Goal: Information Seeking & Learning: Find specific fact

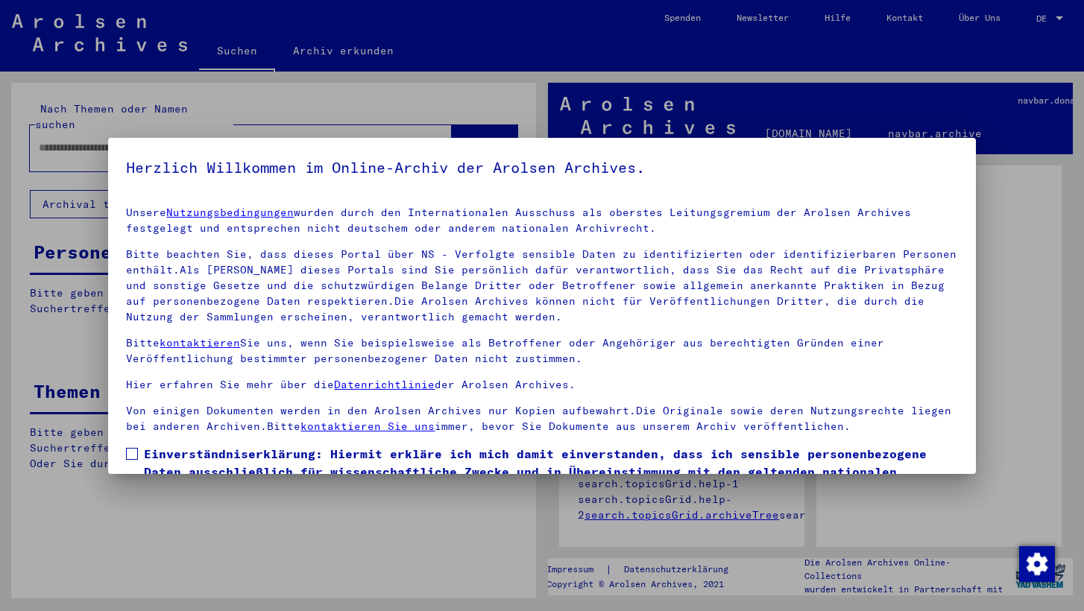
click at [831, 54] on div at bounding box center [542, 305] width 1084 height 611
click at [986, 69] on div at bounding box center [542, 305] width 1084 height 611
click at [957, 233] on p "Unsere Nutzungsbedingungen wurden durch den Internationalen Ausschuss als obers…" at bounding box center [541, 220] width 831 height 31
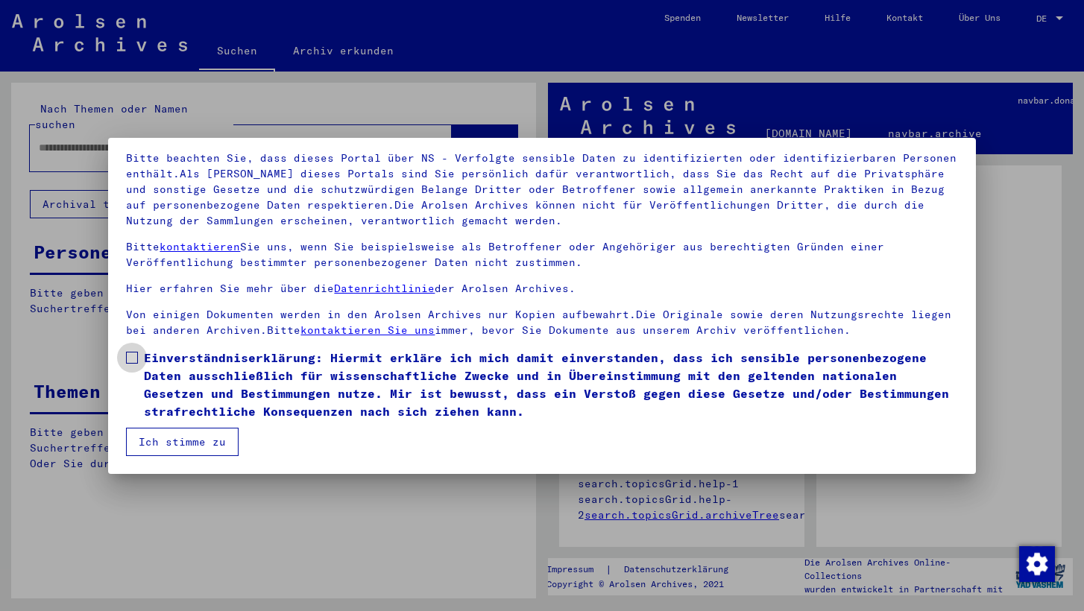
click at [136, 357] on span at bounding box center [132, 358] width 12 height 12
click at [173, 438] on button "Ich stimme zu" at bounding box center [182, 442] width 113 height 28
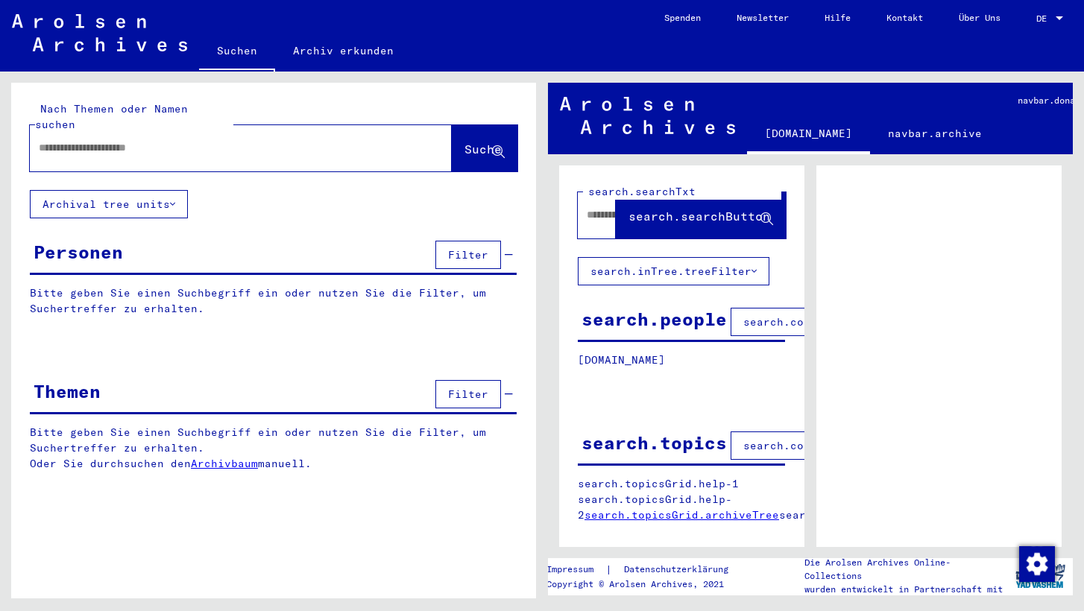
click at [1040, 19] on span "DE" at bounding box center [1044, 18] width 16 height 10
click at [1027, 28] on span "English" at bounding box center [1022, 26] width 37 height 11
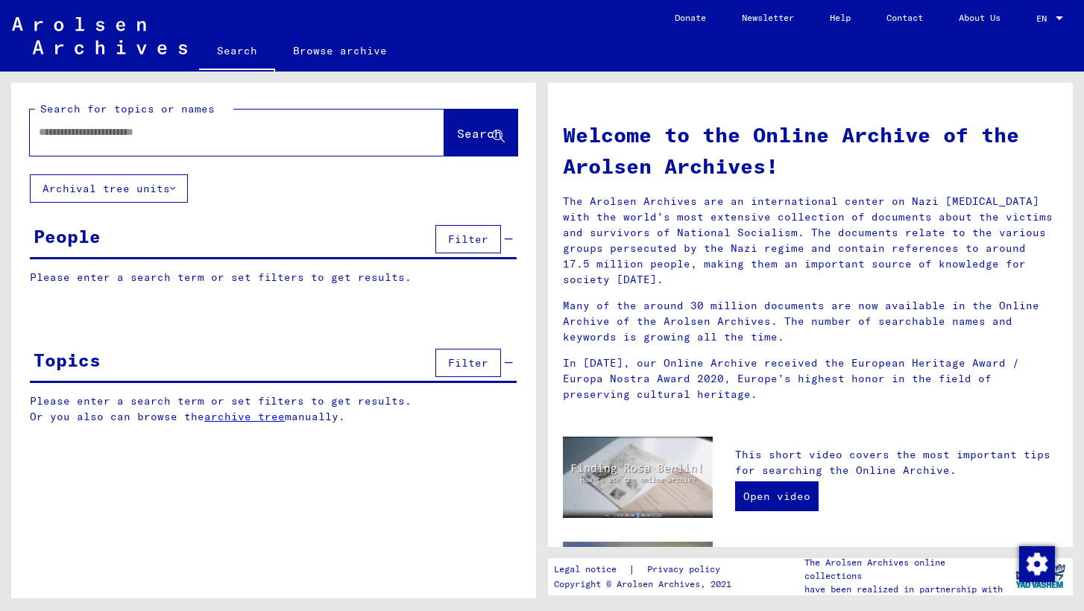
click at [172, 186] on button "Archival tree units" at bounding box center [109, 188] width 158 height 28
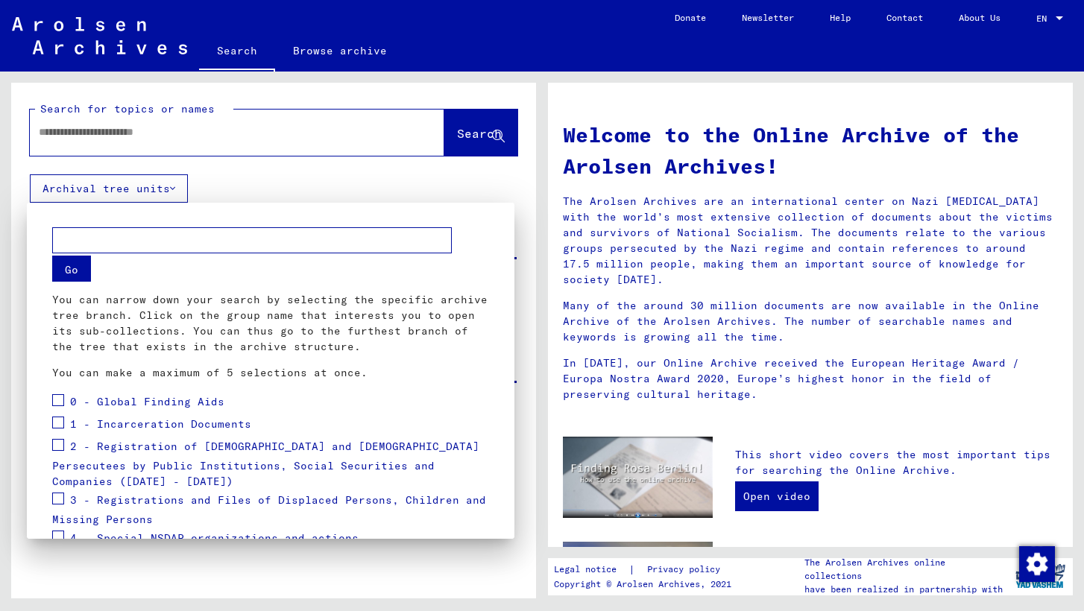
click at [172, 186] on div at bounding box center [542, 305] width 1084 height 611
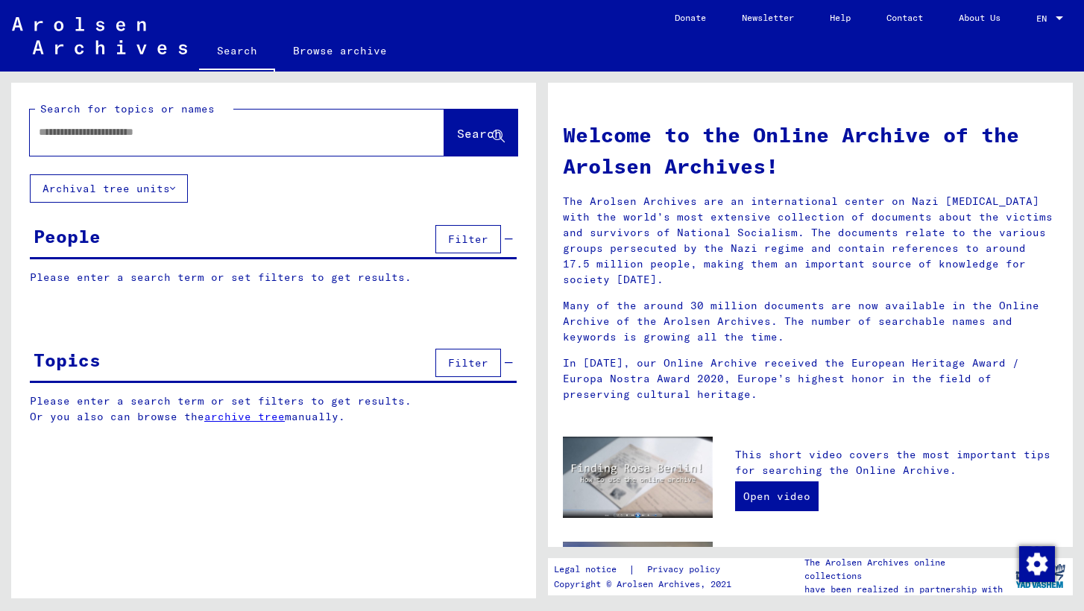
click at [350, 126] on input "text" at bounding box center [219, 133] width 361 height 16
type input "**********"
click at [472, 128] on span "Search" at bounding box center [479, 133] width 45 height 15
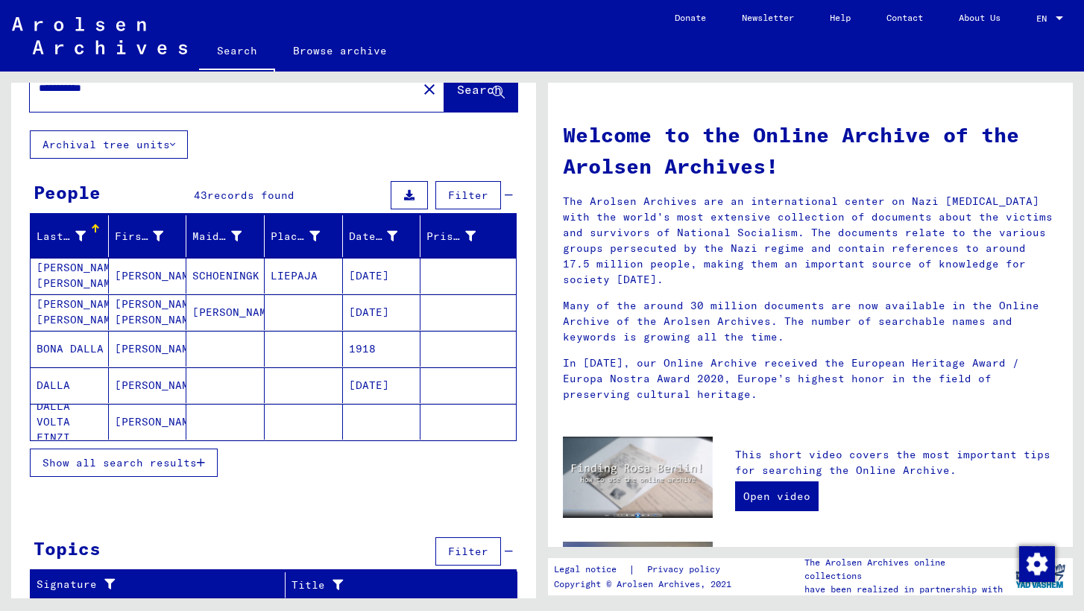
scroll to position [45, 0]
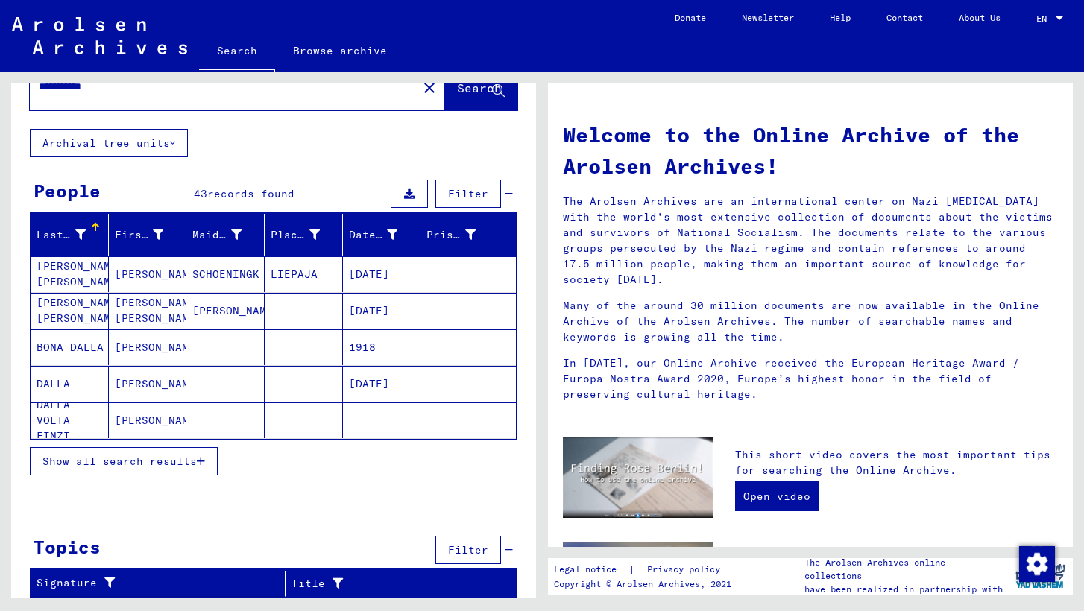
click at [177, 466] on span "Show all search results" at bounding box center [120, 461] width 154 height 13
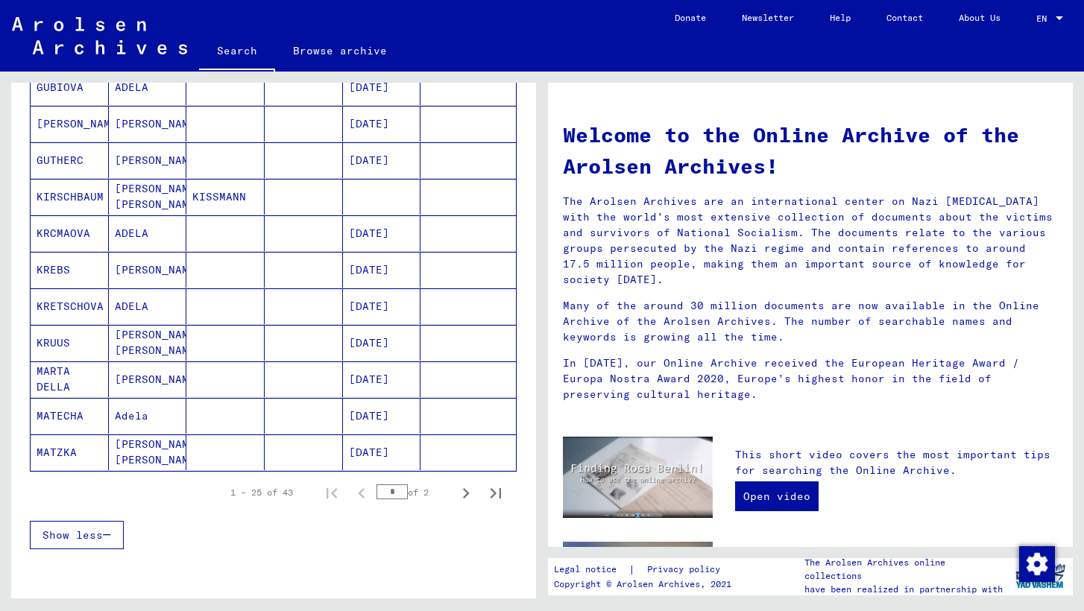
scroll to position [745, 0]
click at [467, 492] on icon "Next page" at bounding box center [466, 493] width 7 height 10
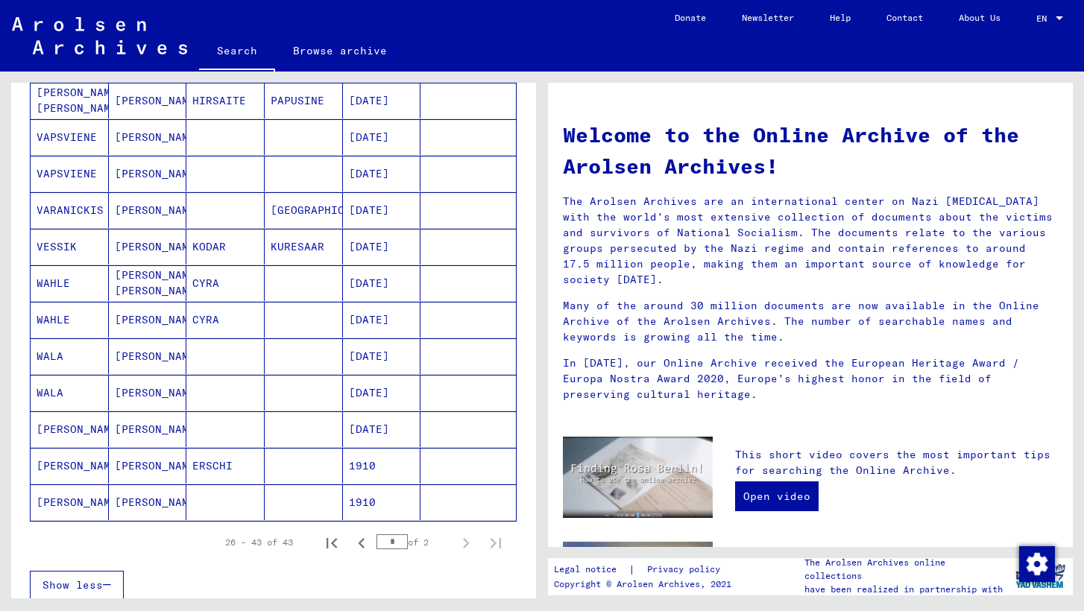
scroll to position [550, 0]
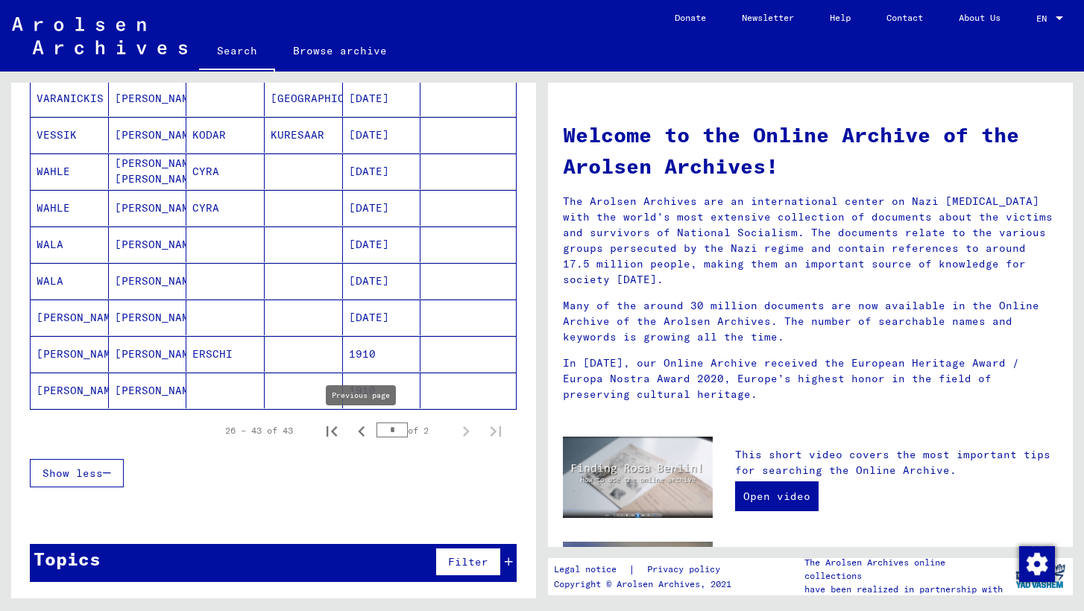
click at [365, 434] on icon "Previous page" at bounding box center [361, 431] width 21 height 21
type input "*"
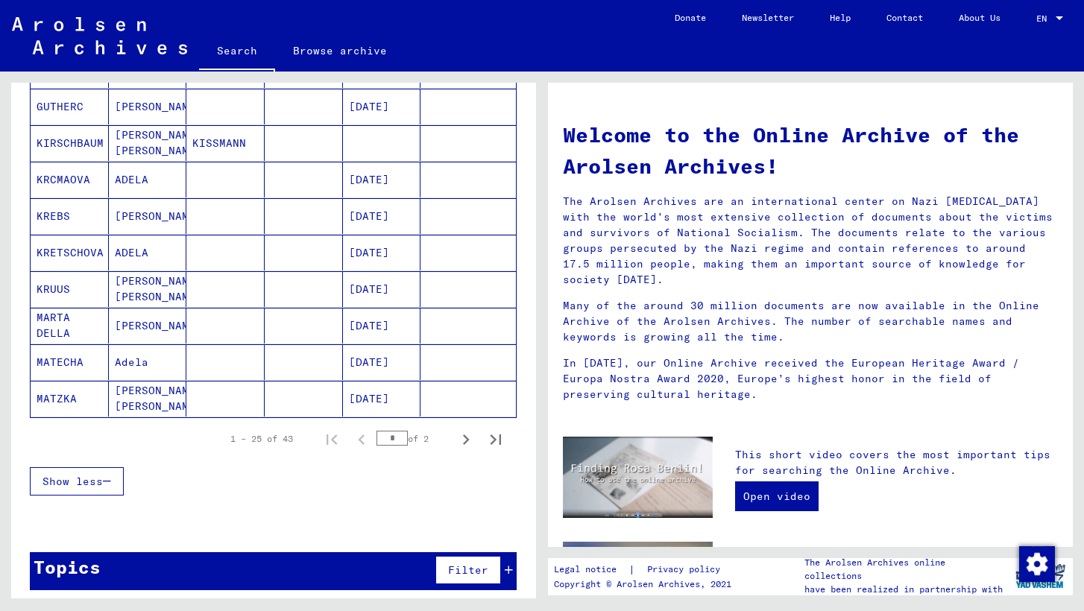
scroll to position [806, 0]
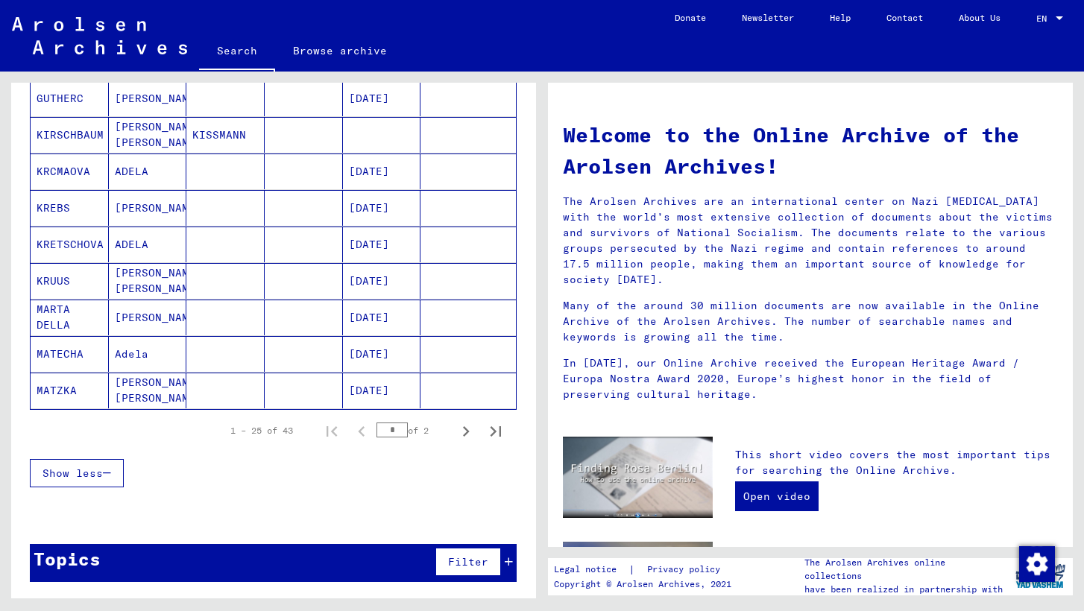
click at [163, 315] on mat-cell "[PERSON_NAME]" at bounding box center [148, 318] width 78 height 36
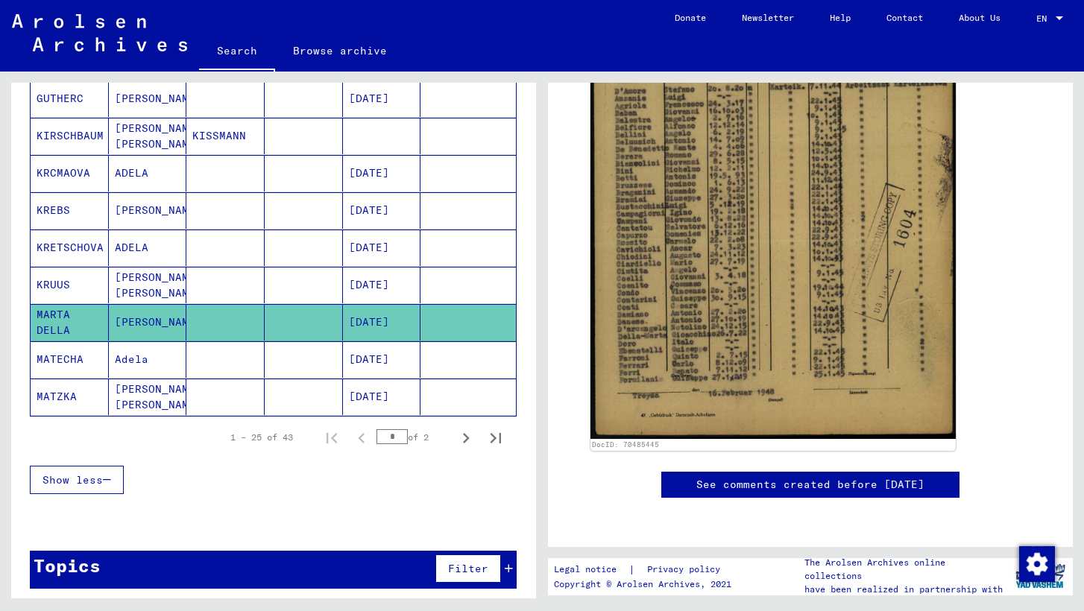
scroll to position [433, 0]
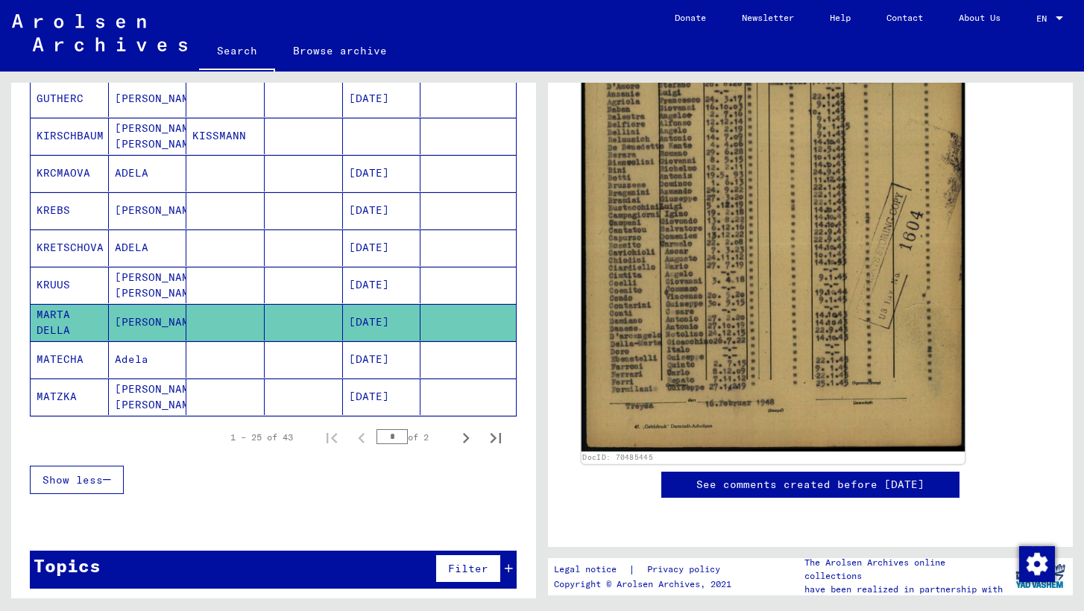
click at [712, 256] on img at bounding box center [774, 181] width 384 height 541
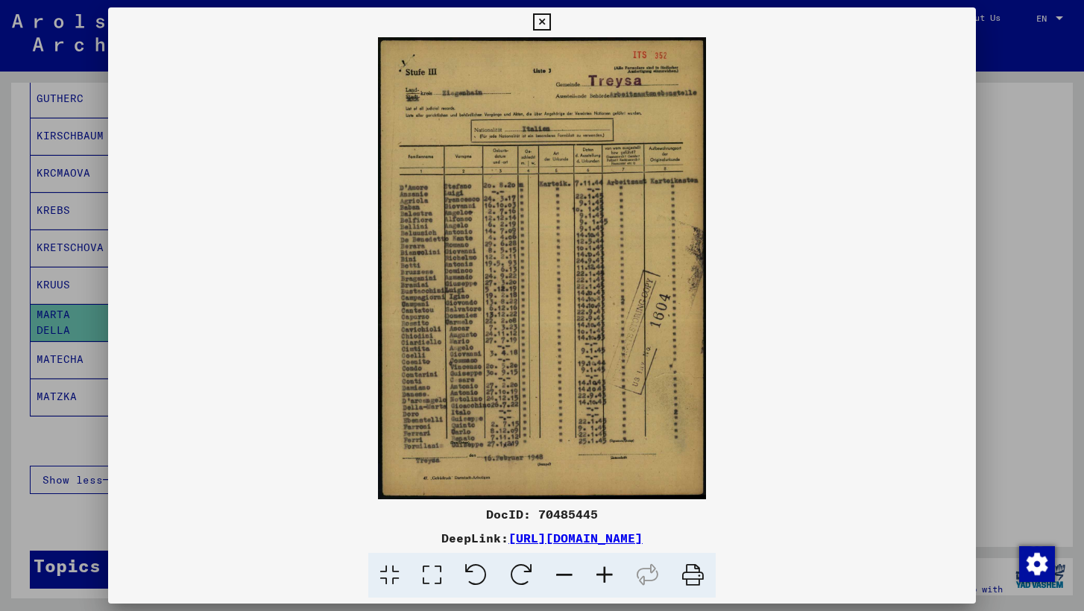
click at [550, 22] on icon at bounding box center [541, 22] width 17 height 18
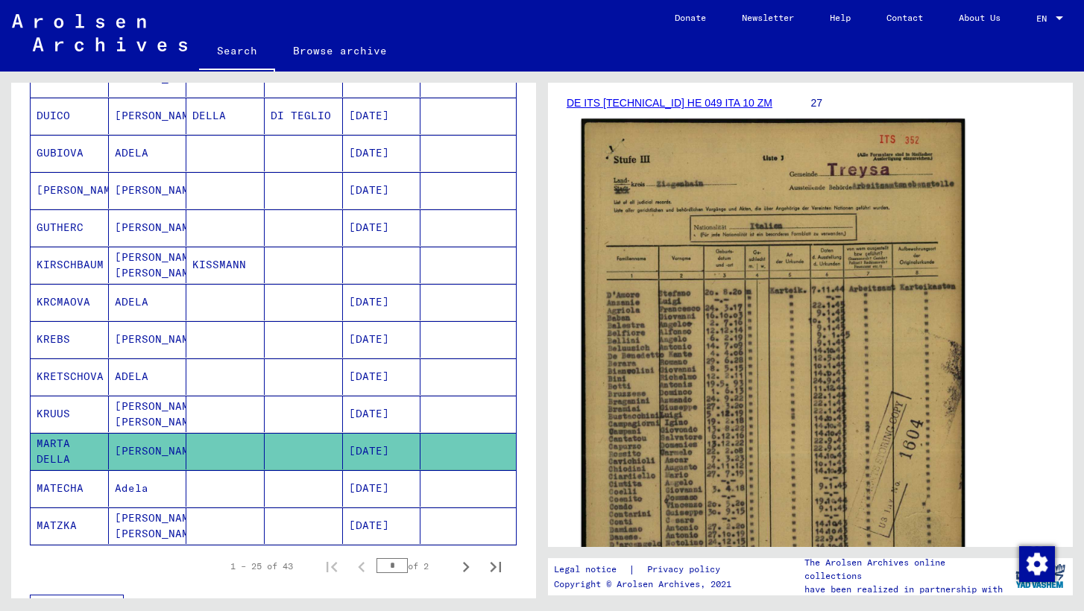
scroll to position [203, 0]
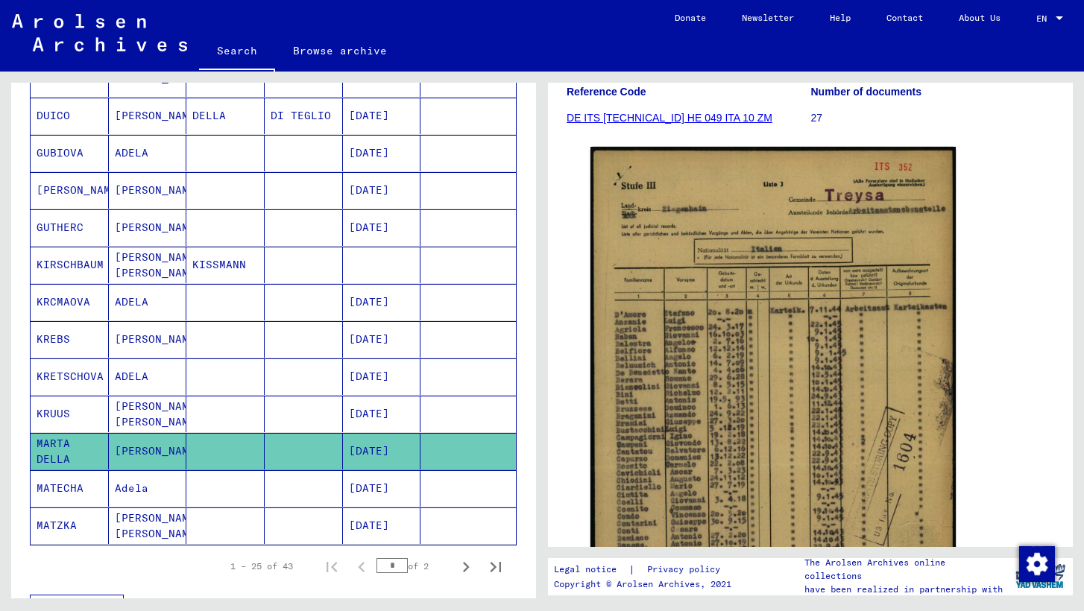
click at [706, 118] on link "DE ITS [TECHNICAL_ID] HE 049 ITA 10 ZM" at bounding box center [670, 118] width 206 height 12
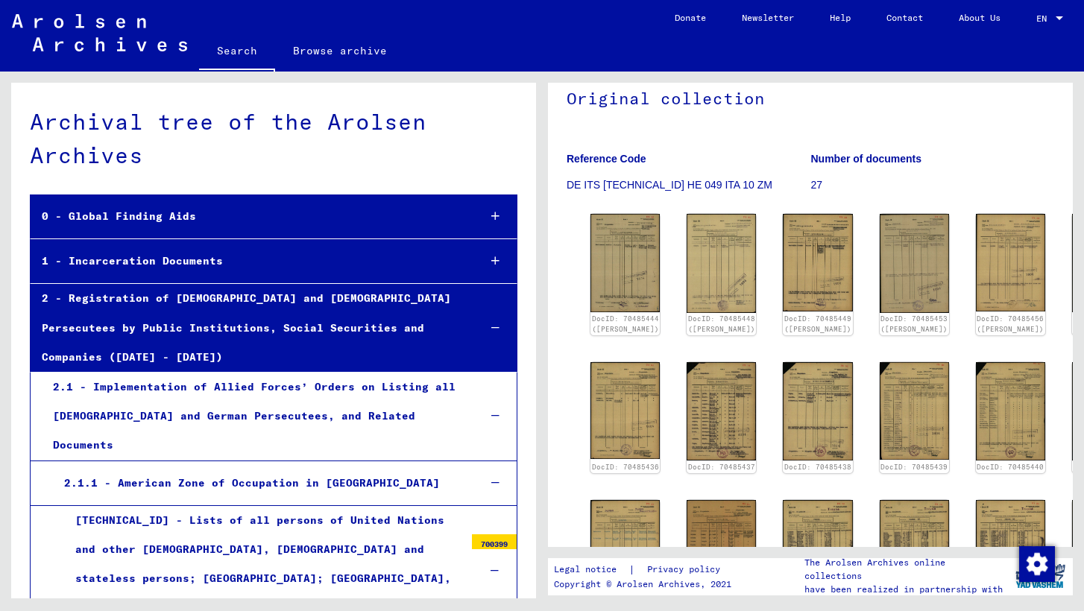
scroll to position [144, 0]
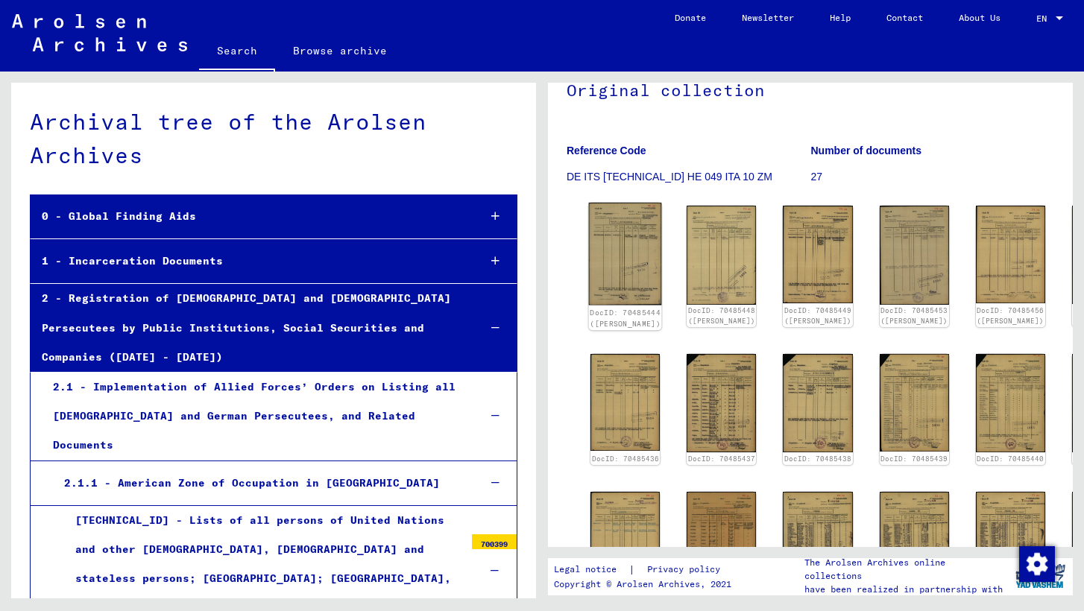
click at [630, 262] on img at bounding box center [625, 254] width 73 height 103
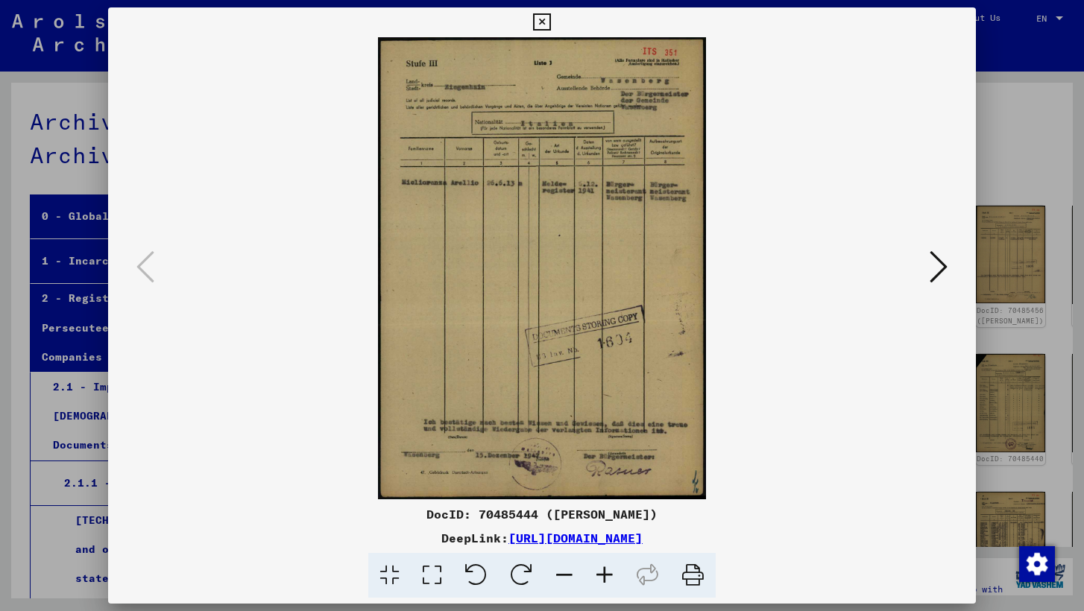
click at [941, 265] on icon at bounding box center [939, 267] width 18 height 36
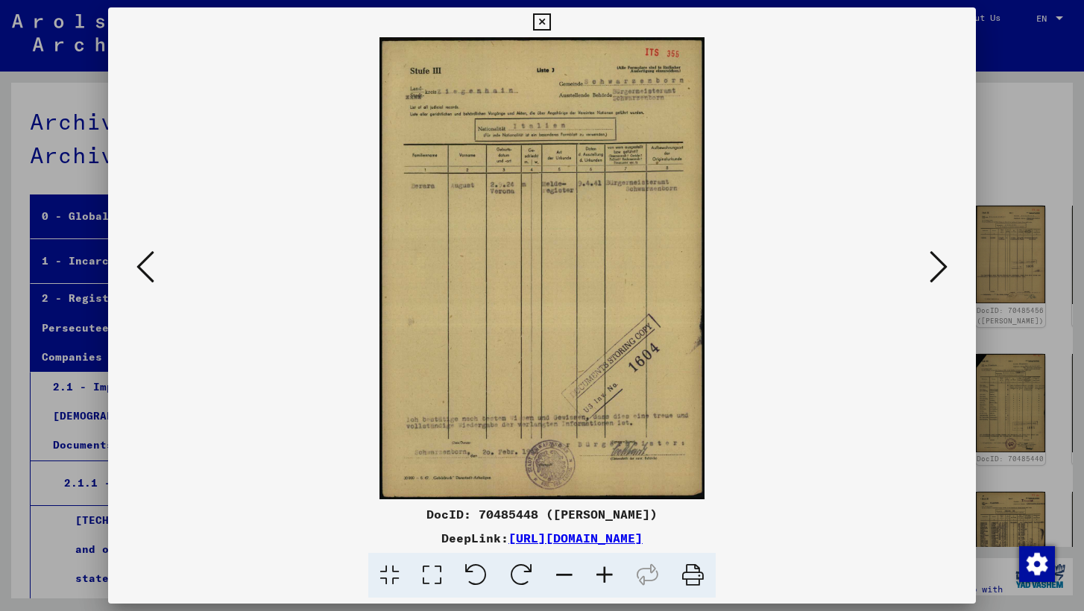
click at [941, 265] on icon at bounding box center [939, 267] width 18 height 36
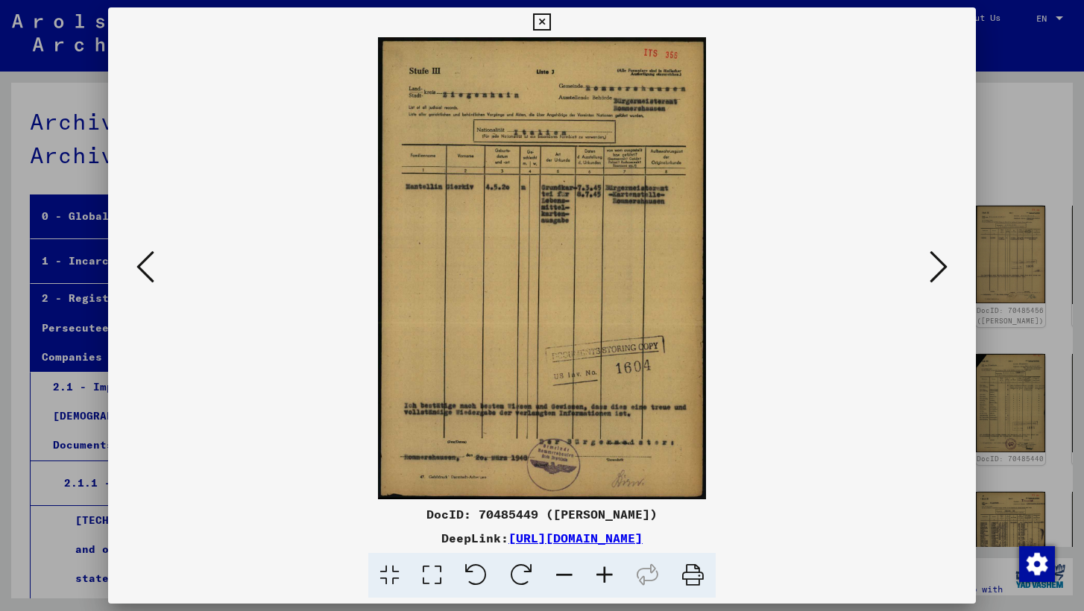
click at [941, 265] on icon at bounding box center [939, 267] width 18 height 36
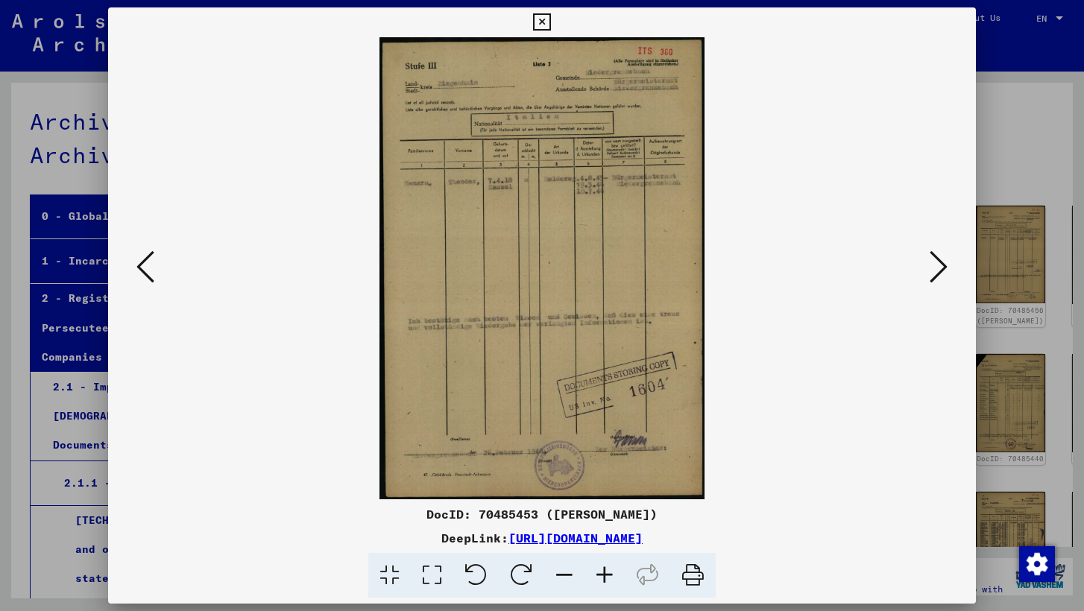
click at [941, 265] on icon at bounding box center [939, 267] width 18 height 36
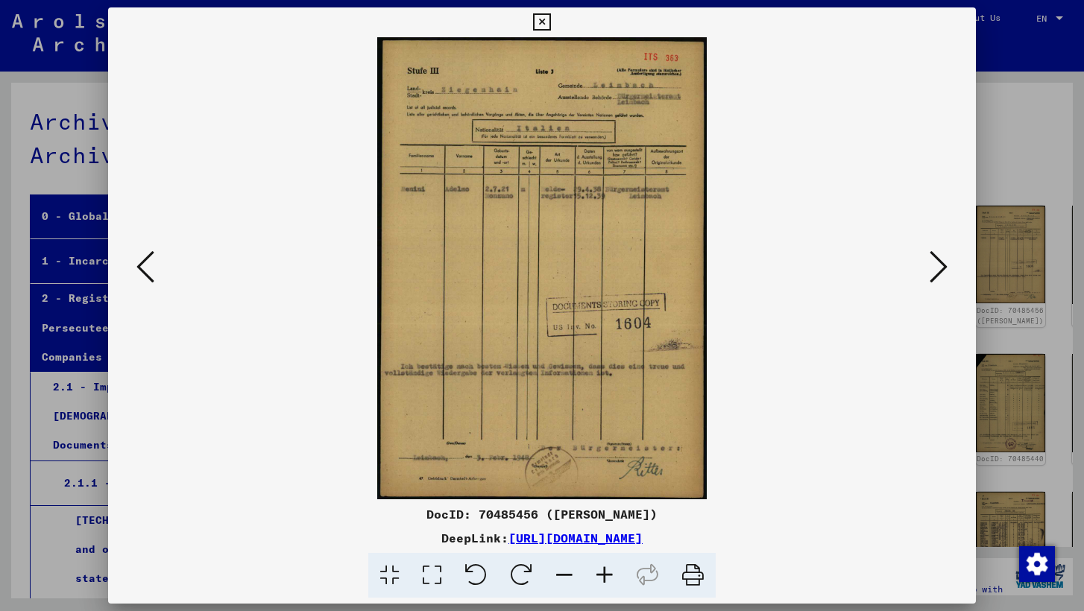
click at [941, 265] on icon at bounding box center [939, 267] width 18 height 36
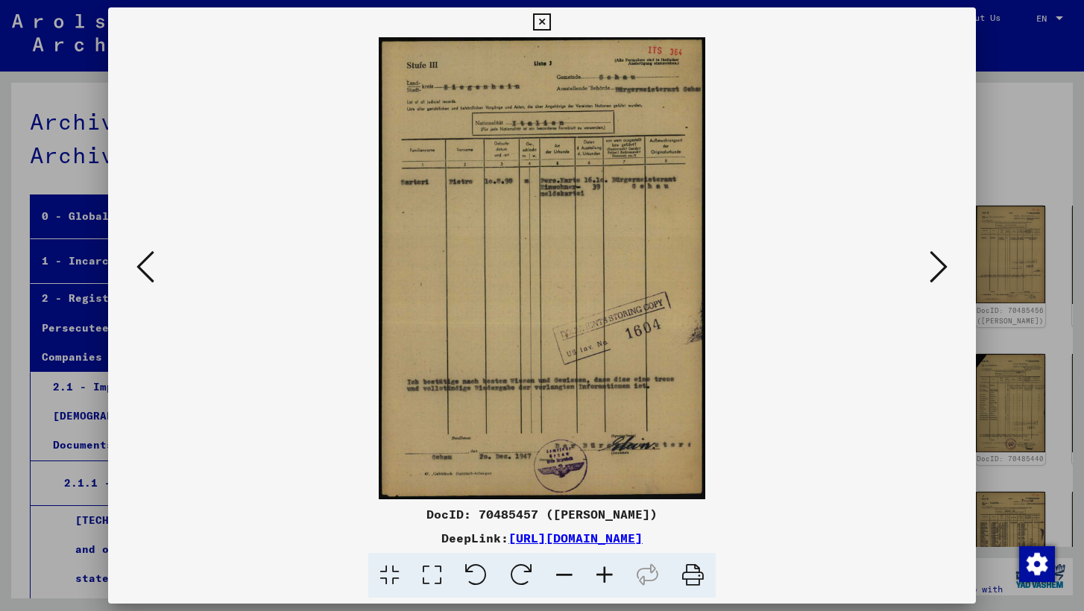
click at [941, 265] on icon at bounding box center [939, 267] width 18 height 36
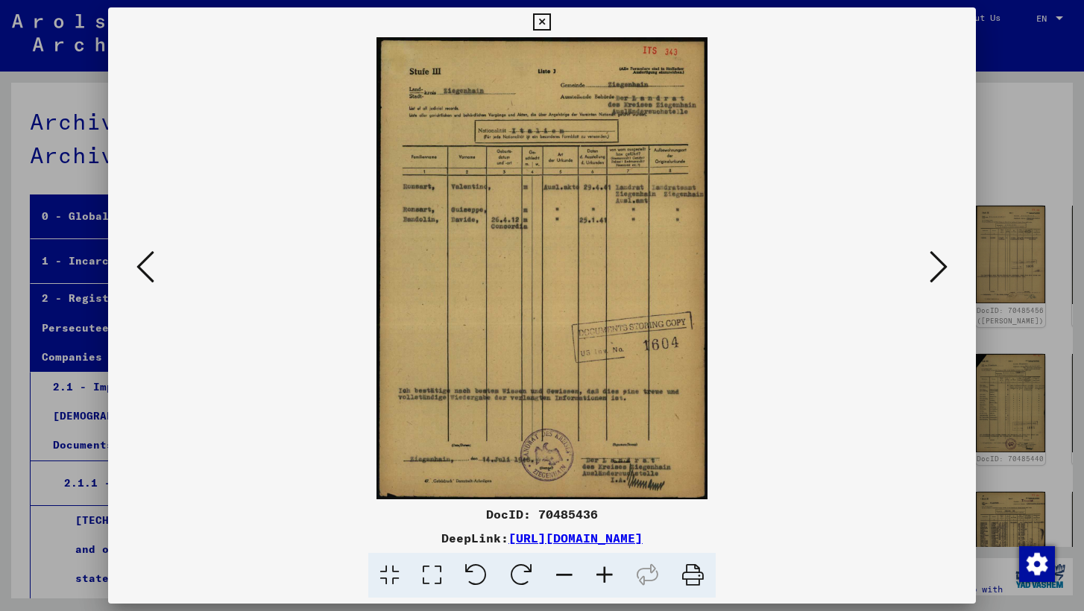
click at [941, 265] on icon at bounding box center [939, 267] width 18 height 36
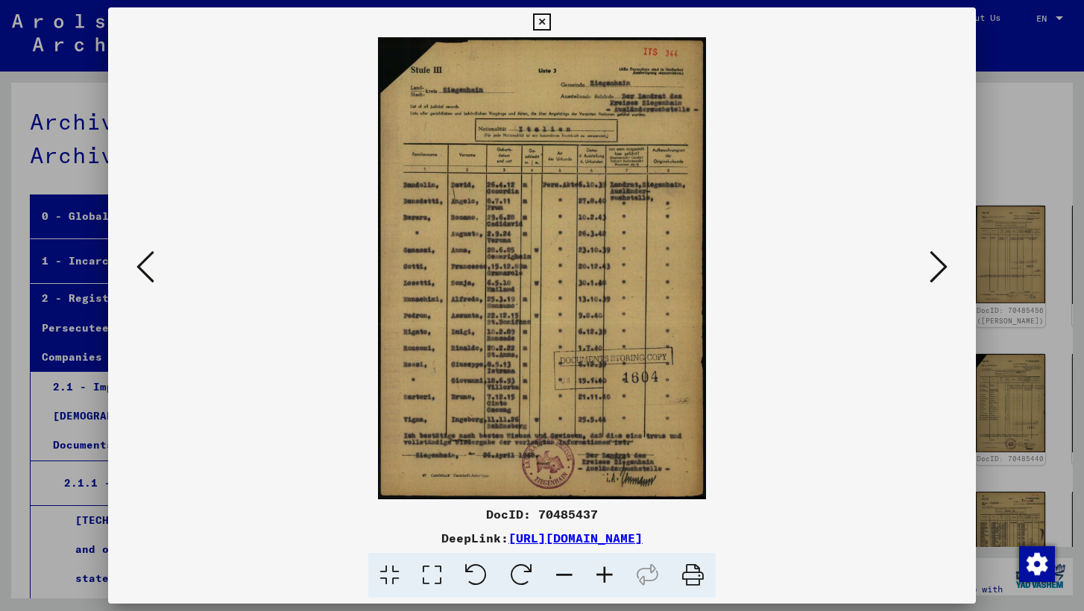
click at [941, 265] on icon at bounding box center [939, 267] width 18 height 36
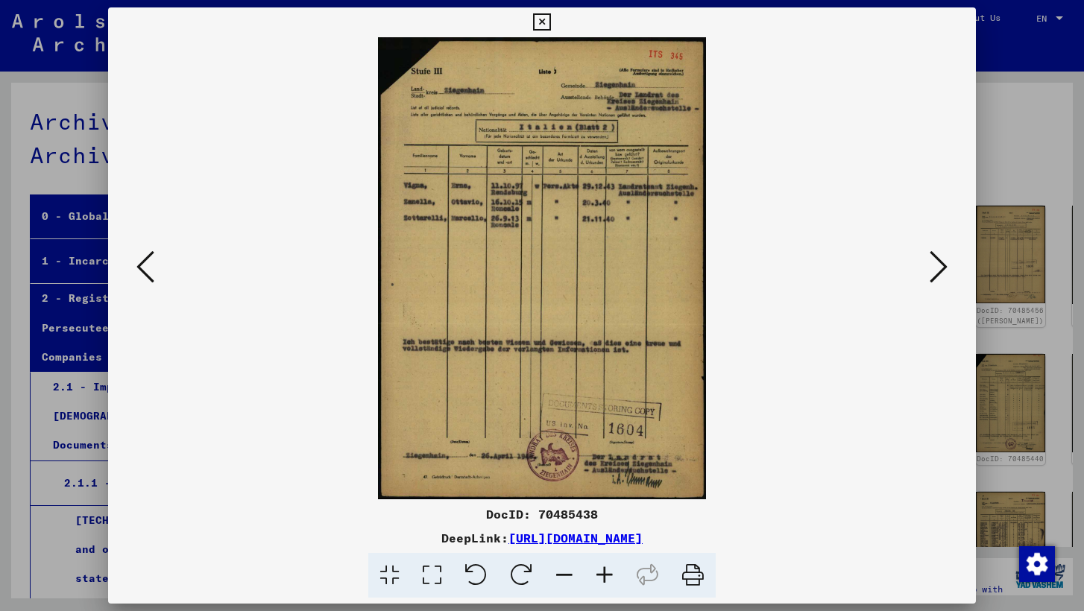
click at [941, 265] on icon at bounding box center [939, 267] width 18 height 36
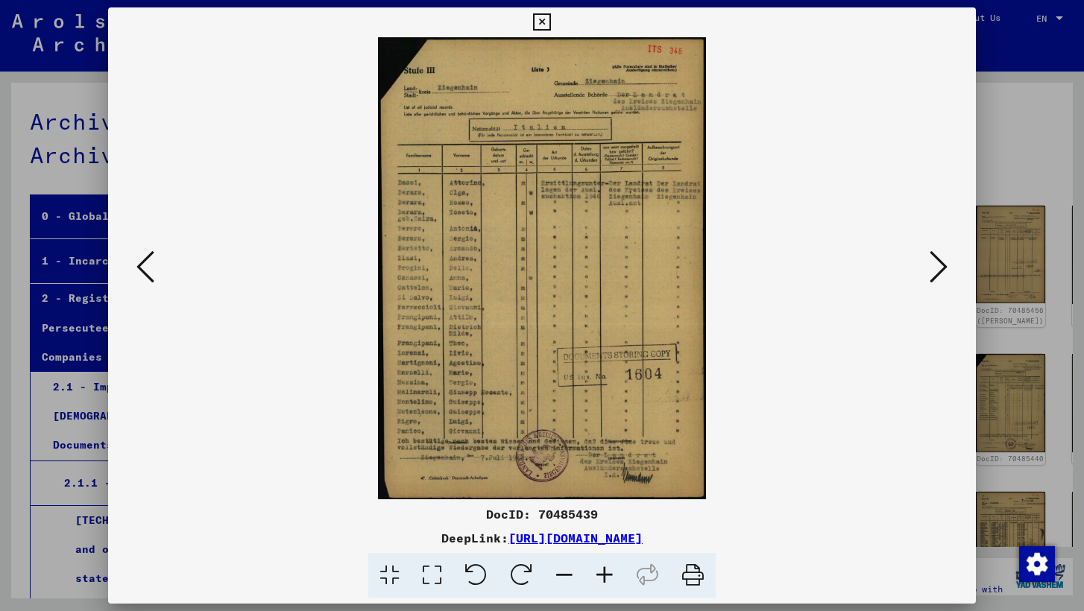
click at [941, 265] on icon at bounding box center [939, 267] width 18 height 36
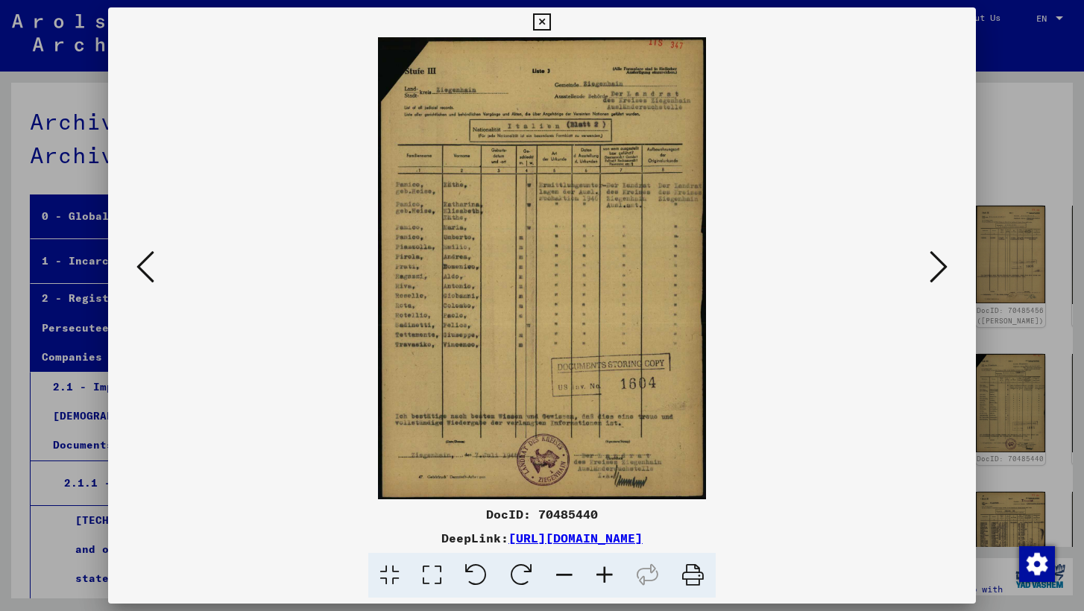
click at [941, 265] on icon at bounding box center [939, 267] width 18 height 36
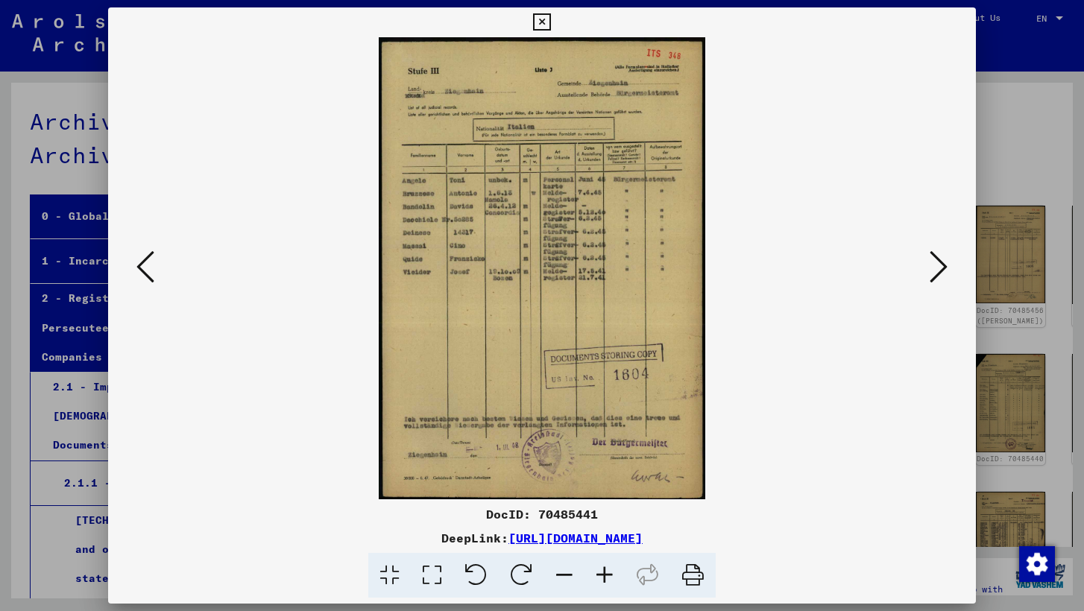
click at [941, 265] on icon at bounding box center [939, 267] width 18 height 36
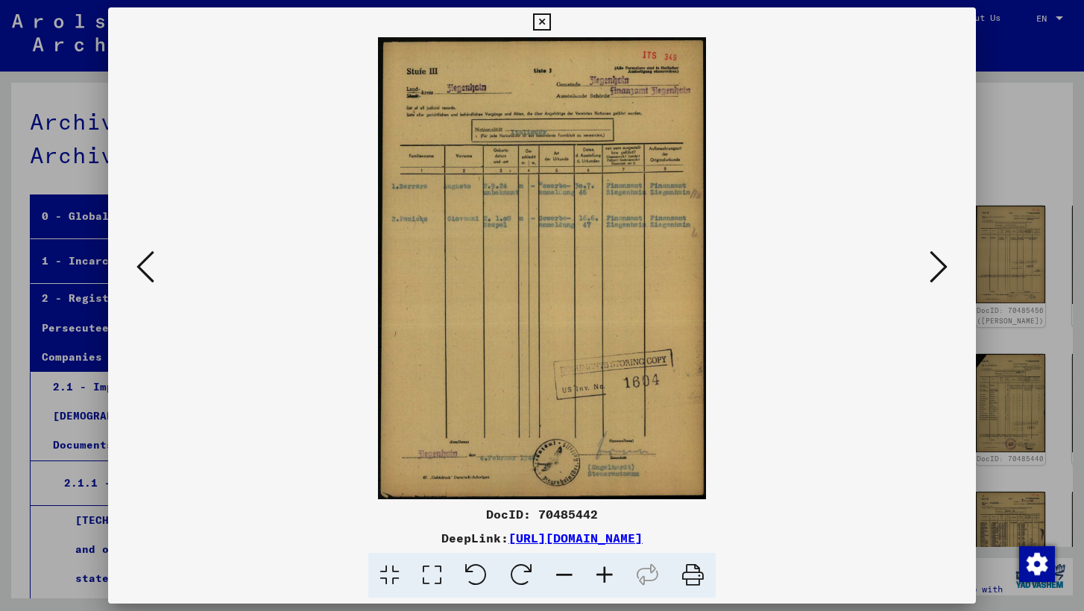
click at [941, 265] on icon at bounding box center [939, 267] width 18 height 36
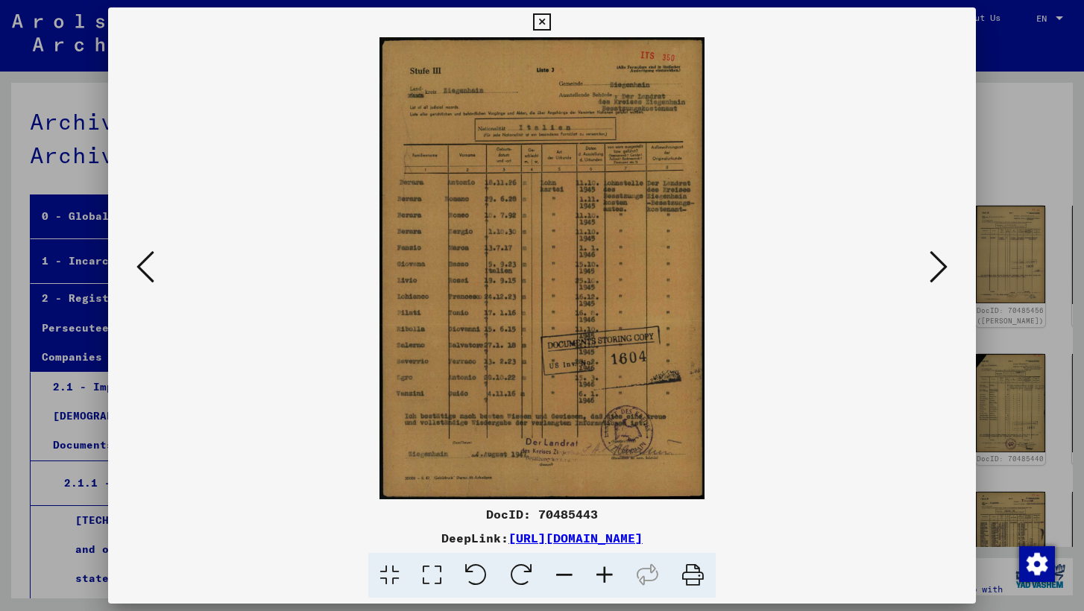
click at [941, 265] on icon at bounding box center [939, 267] width 18 height 36
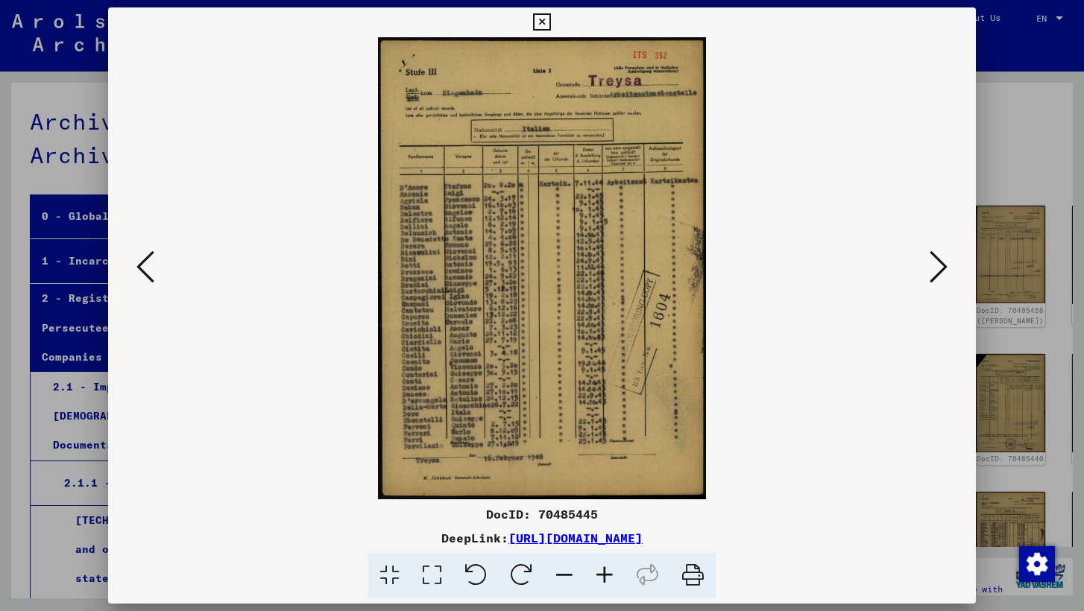
click at [941, 265] on icon at bounding box center [939, 267] width 18 height 36
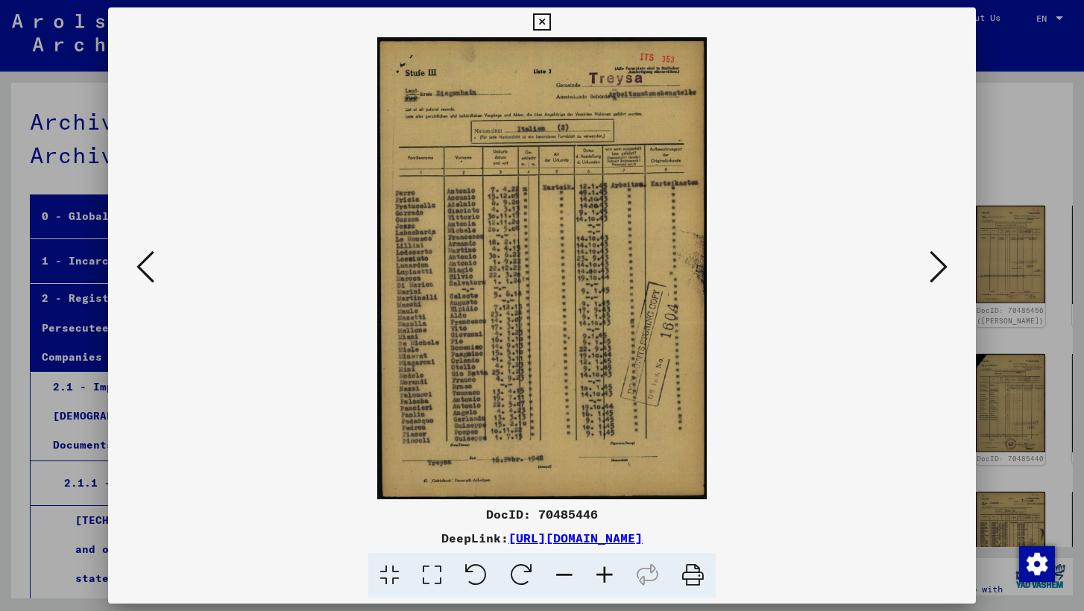
click at [941, 265] on icon at bounding box center [939, 267] width 18 height 36
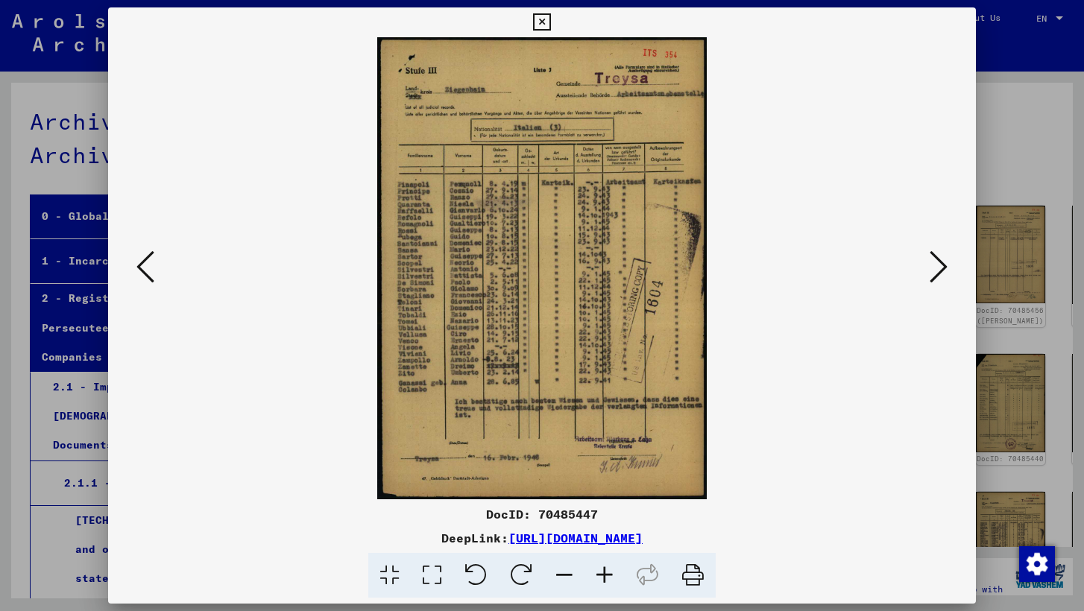
click at [941, 265] on icon at bounding box center [939, 267] width 18 height 36
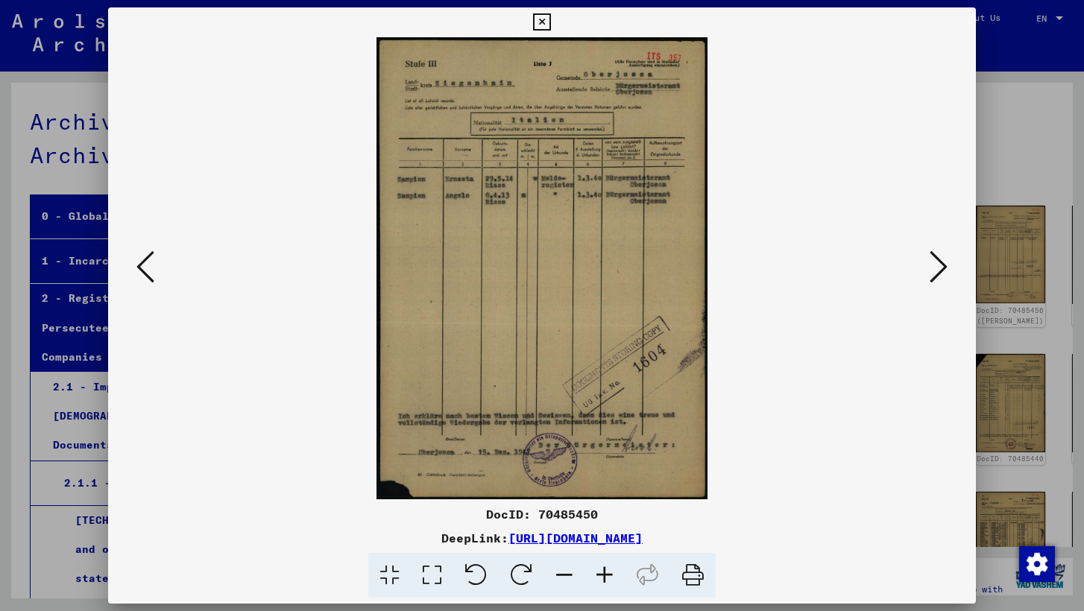
click at [941, 265] on icon at bounding box center [939, 267] width 18 height 36
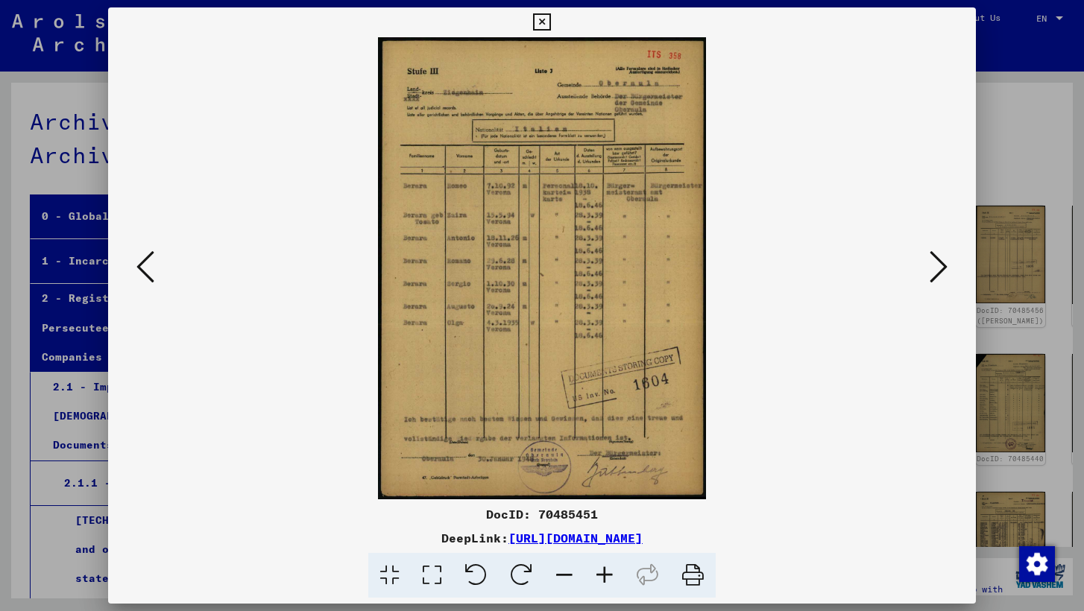
click at [550, 22] on icon at bounding box center [541, 22] width 17 height 18
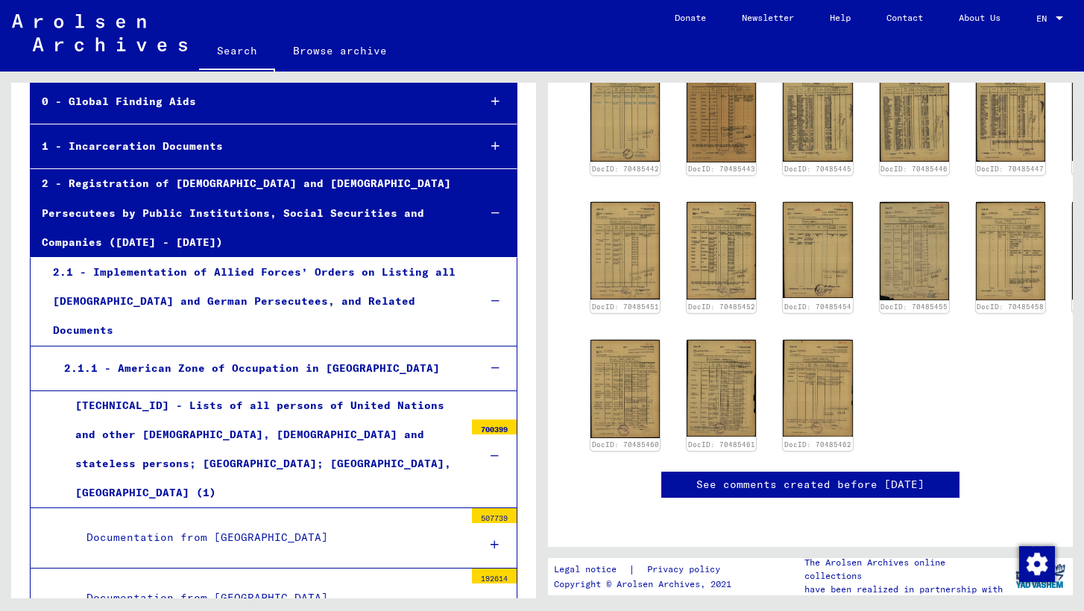
scroll to position [235, 0]
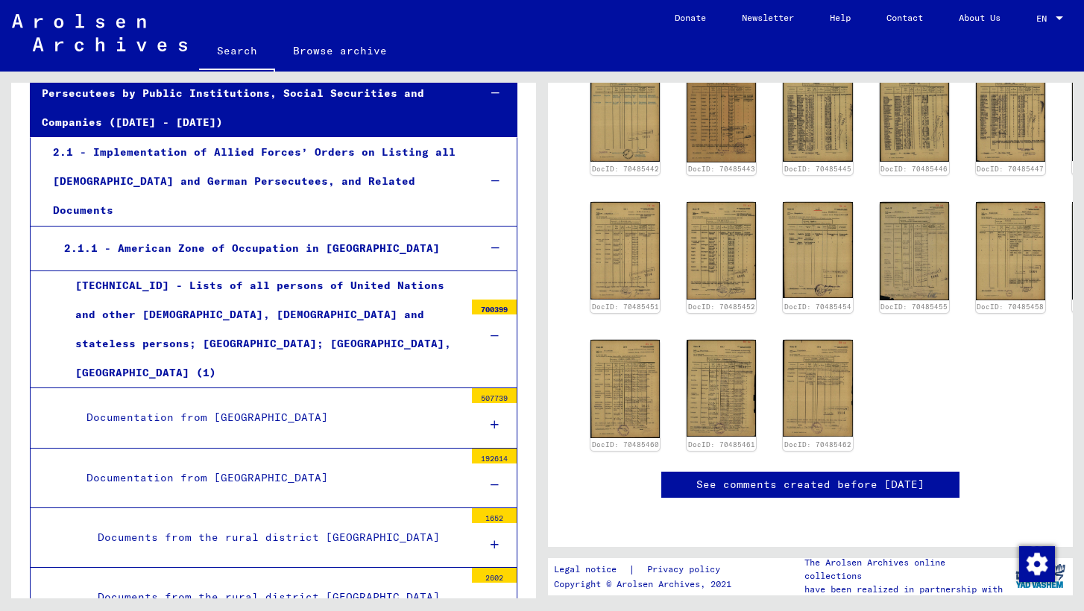
click at [400, 403] on div "Documentation from [GEOGRAPHIC_DATA]" at bounding box center [269, 417] width 389 height 29
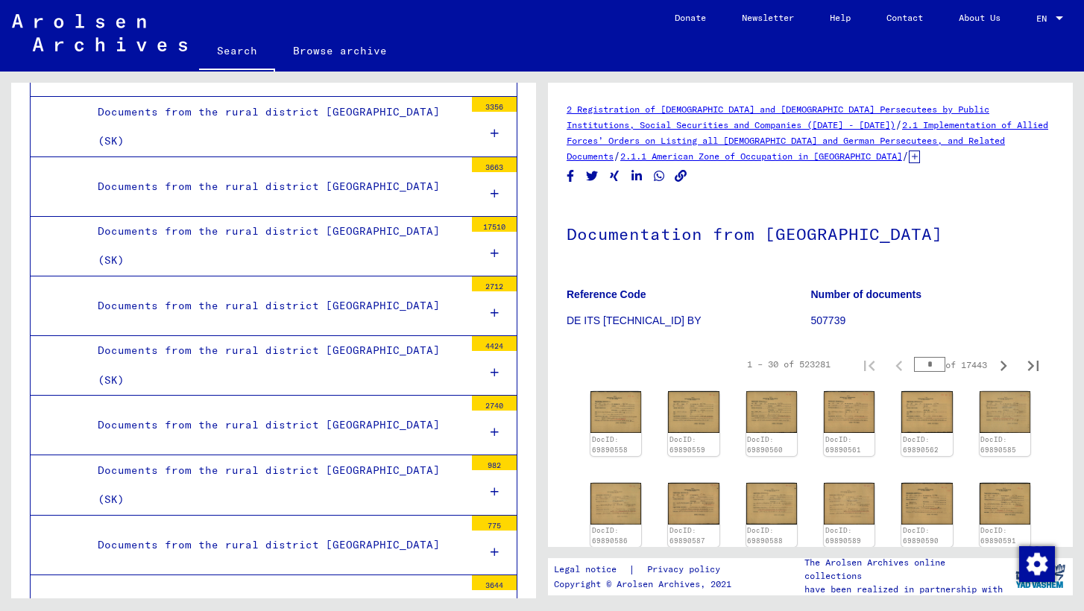
click at [406, 336] on div "Documents from the rural district [GEOGRAPHIC_DATA] (SK)" at bounding box center [275, 365] width 378 height 58
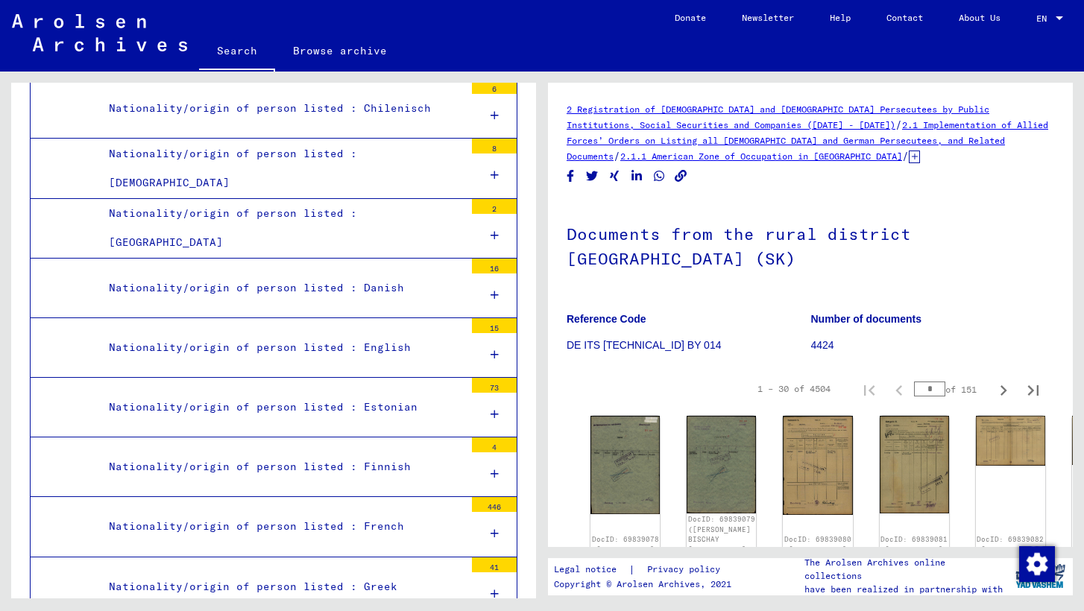
scroll to position [1578, 0]
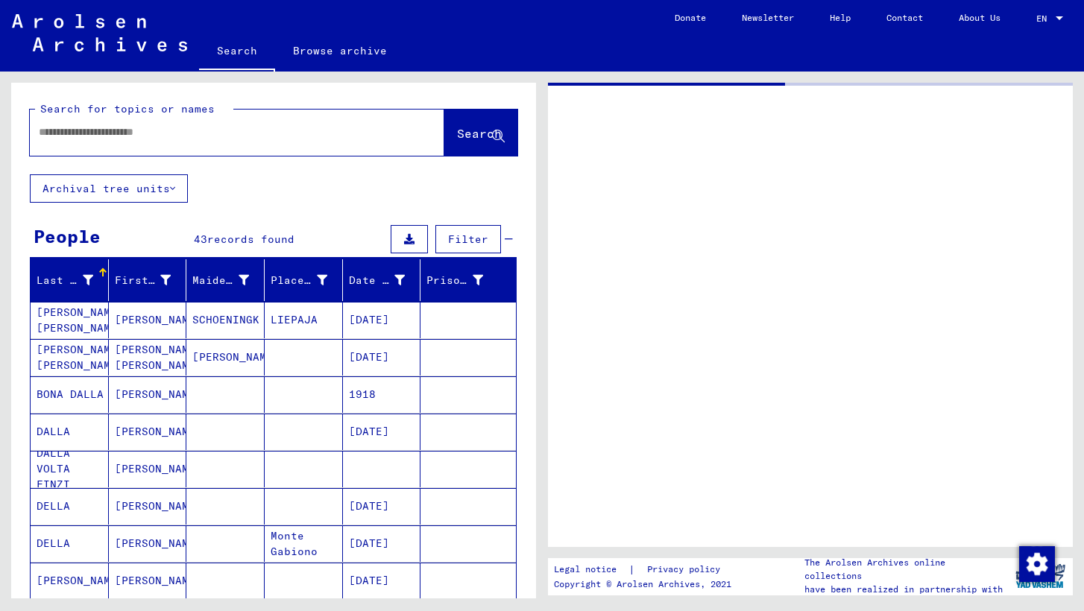
type input "********"
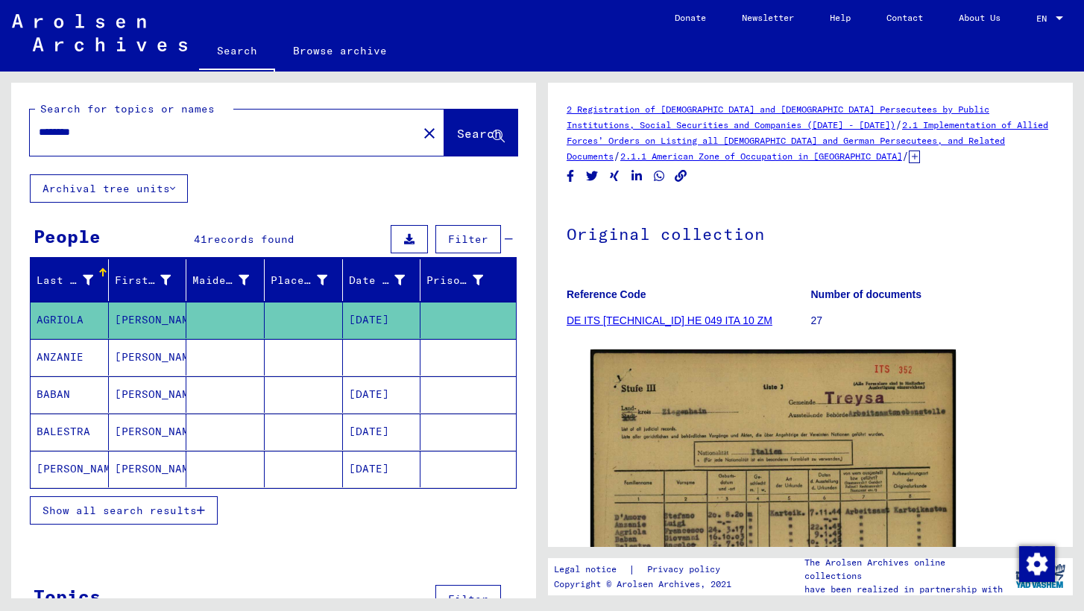
click at [166, 515] on span "Show all search results" at bounding box center [120, 510] width 154 height 13
